Goal: Information Seeking & Learning: Learn about a topic

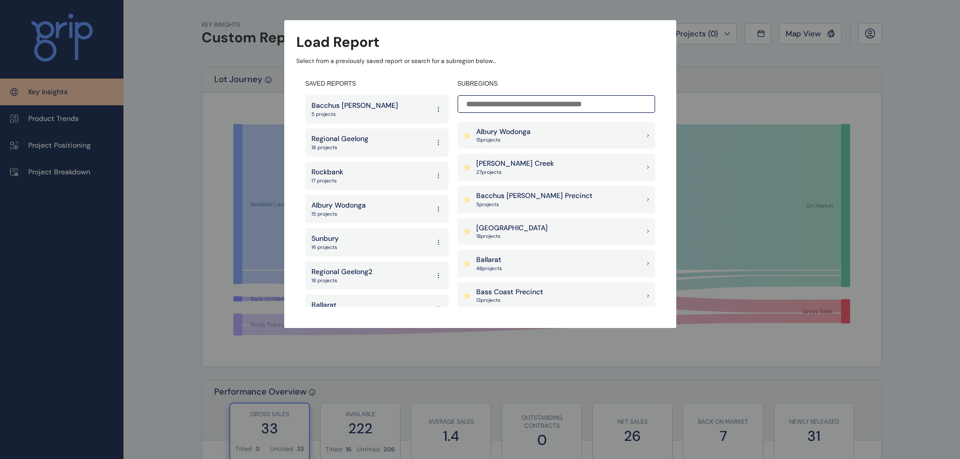
click at [519, 107] on input at bounding box center [557, 104] width 198 height 18
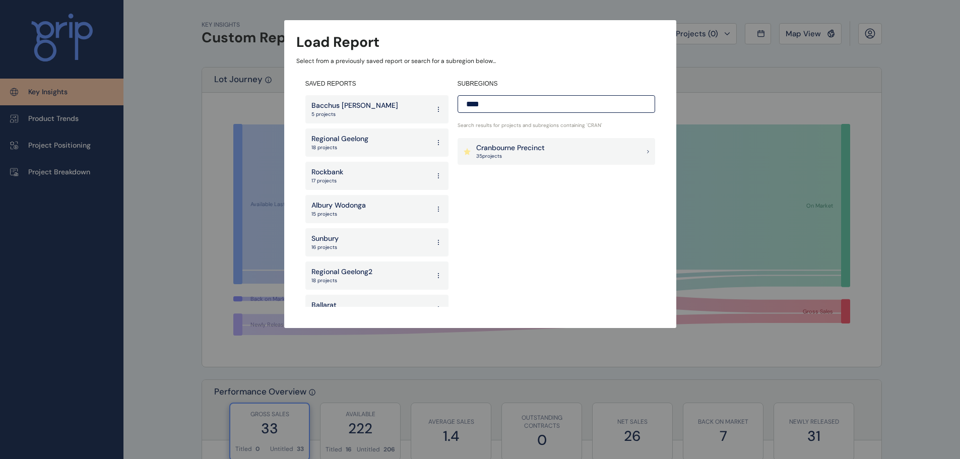
type input "****"
click at [588, 143] on div "Cranbourne Precinct 35 project s" at bounding box center [557, 151] width 198 height 27
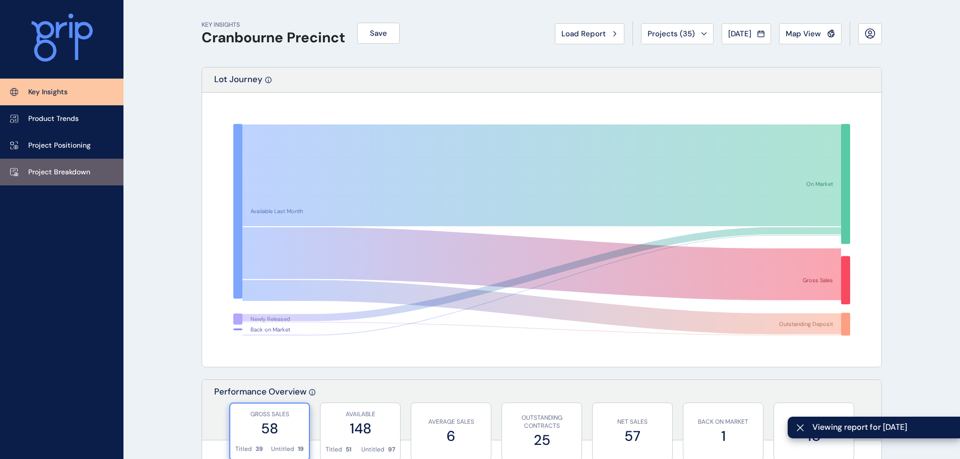
scroll to position [101, 0]
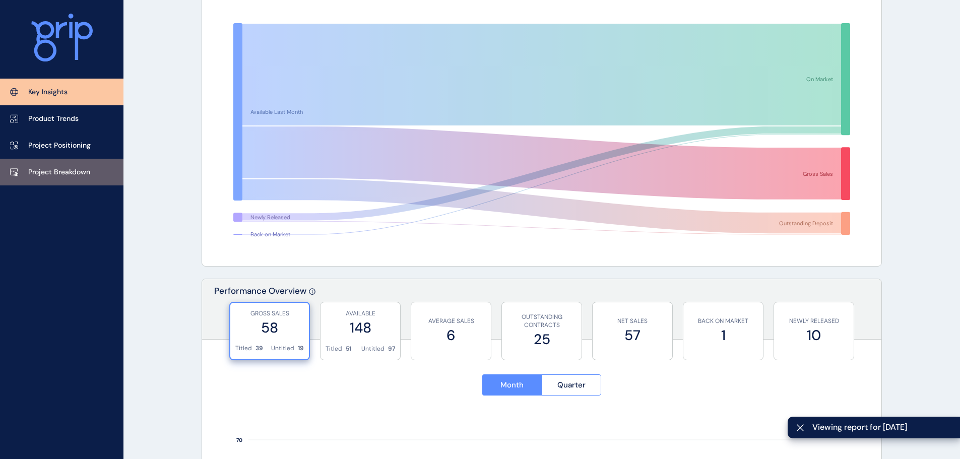
click at [84, 178] on link "Project Breakdown" at bounding box center [62, 172] width 124 height 27
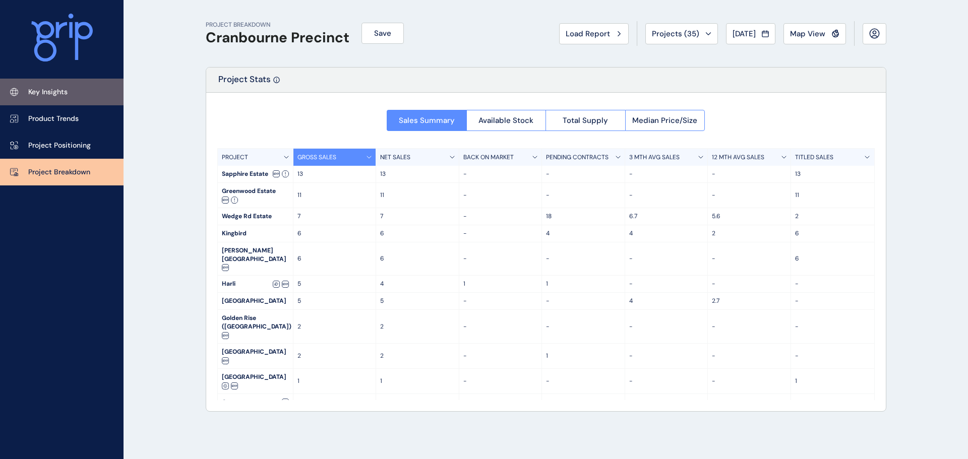
click at [72, 87] on link "Key Insights" at bounding box center [62, 92] width 124 height 27
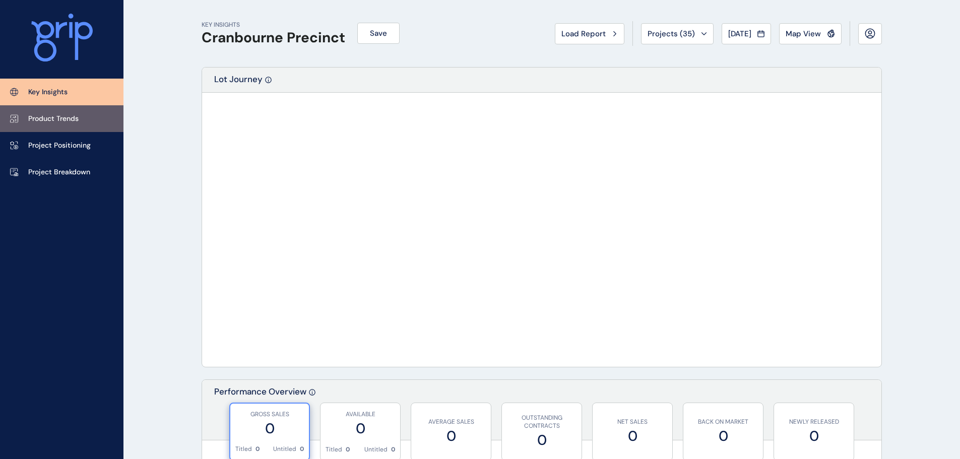
click at [74, 117] on p "Product Trends" at bounding box center [53, 119] width 50 height 10
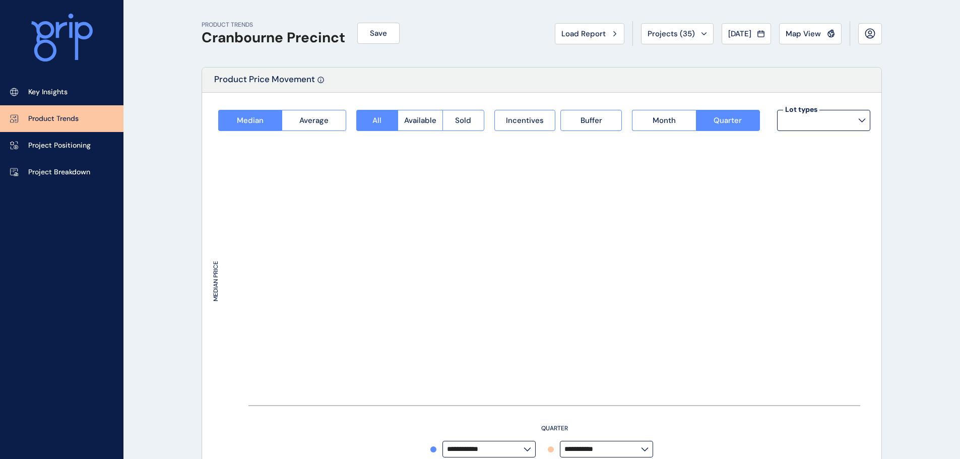
type input "**********"
click at [803, 33] on span "Map View" at bounding box center [803, 34] width 35 height 10
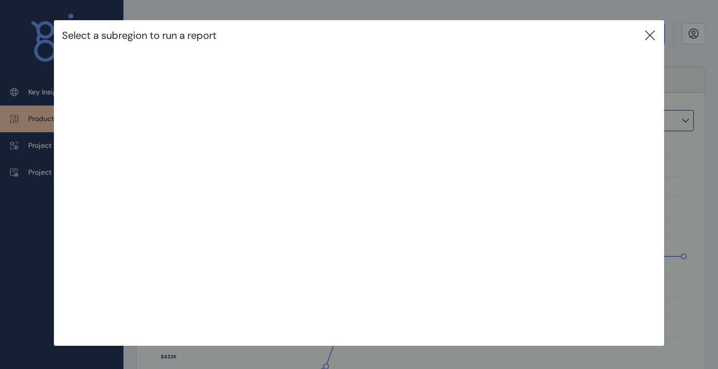
click at [656, 36] on icon at bounding box center [650, 35] width 12 height 12
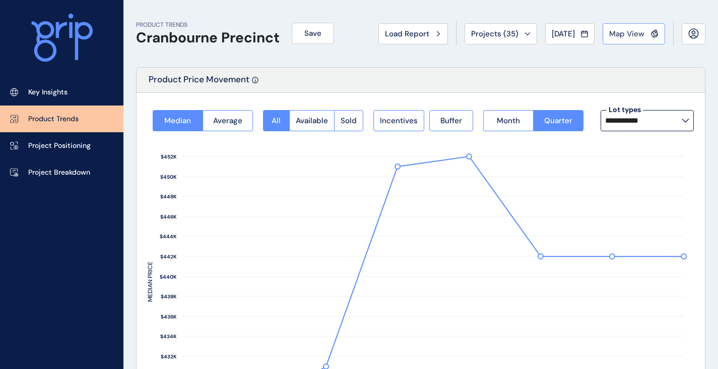
click at [636, 37] on span "Map View" at bounding box center [626, 34] width 35 height 10
